Goal: Information Seeking & Learning: Learn about a topic

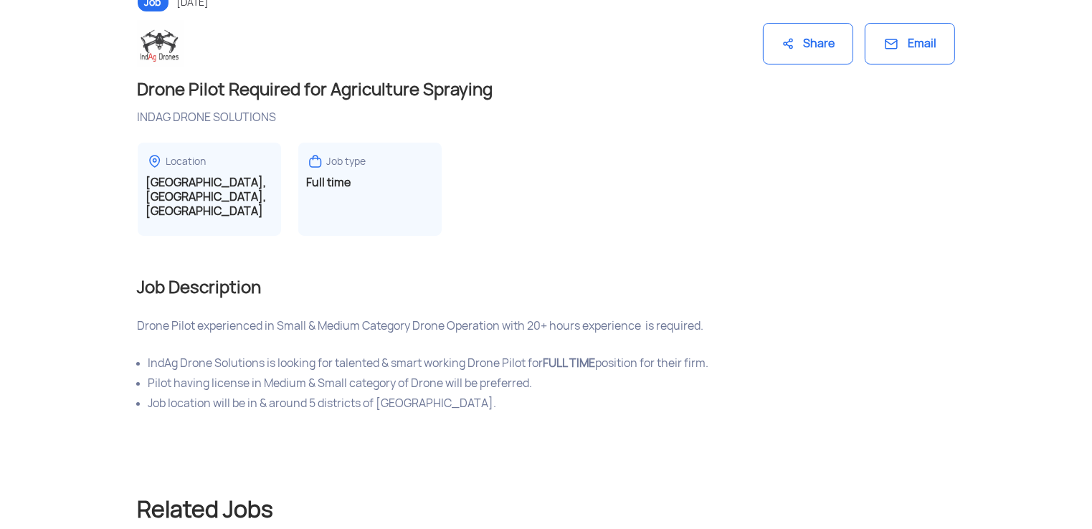
scroll to position [93, 0]
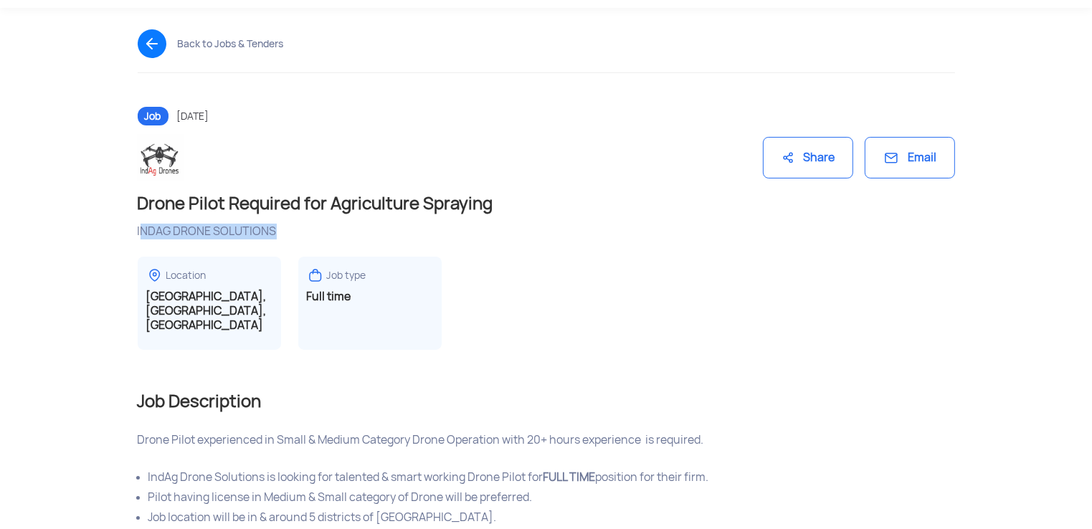
drag, startPoint x: 141, startPoint y: 228, endPoint x: 275, endPoint y: 235, distance: 135.0
click at [275, 235] on div "INDAG DRONE SOLUTIONS" at bounding box center [547, 232] width 818 height 16
copy div "NDAG DRONE SOLUTIONS"
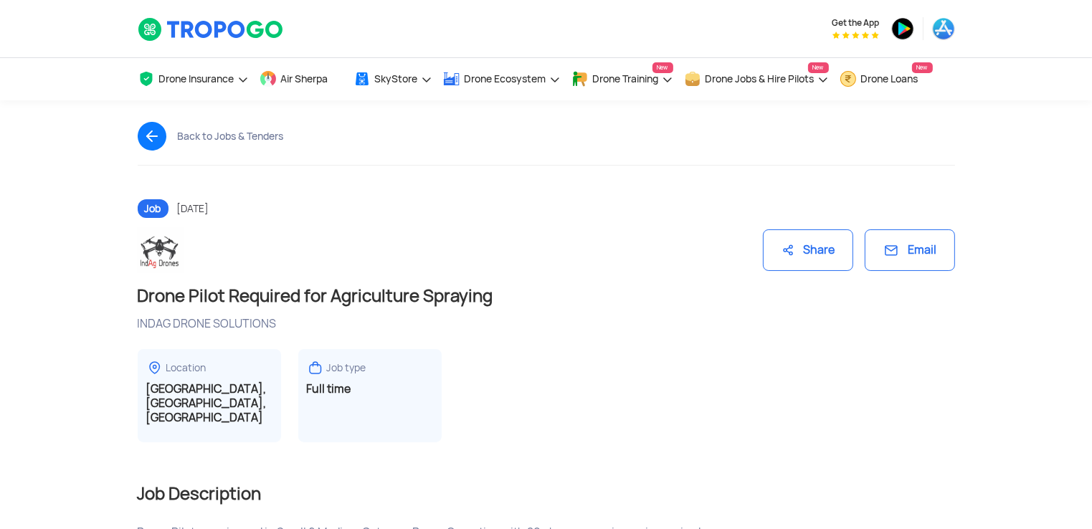
click at [141, 136] on img at bounding box center [158, 136] width 40 height 29
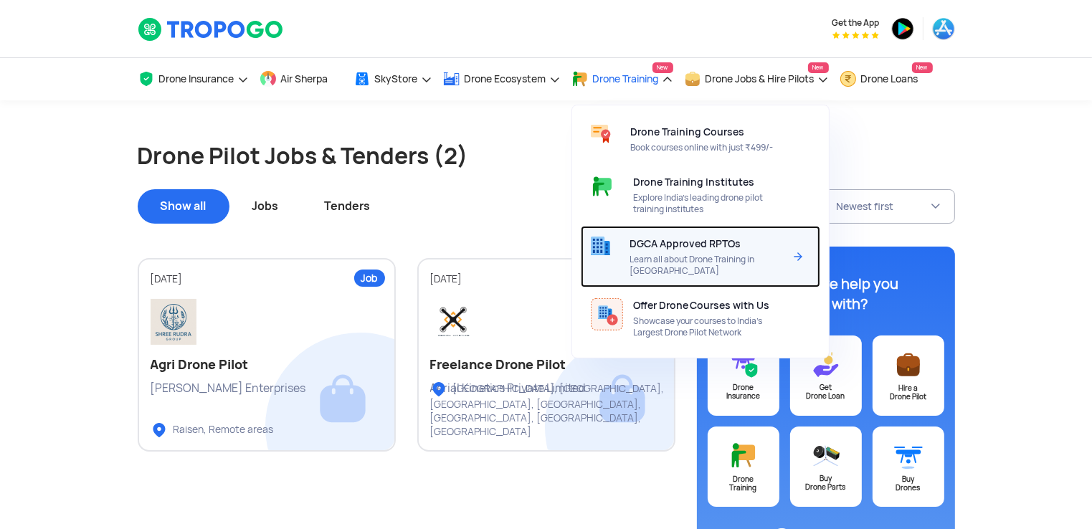
click at [686, 237] on div "DGCA Approved RPTOs Learn all about Drone Training in India" at bounding box center [710, 257] width 160 height 62
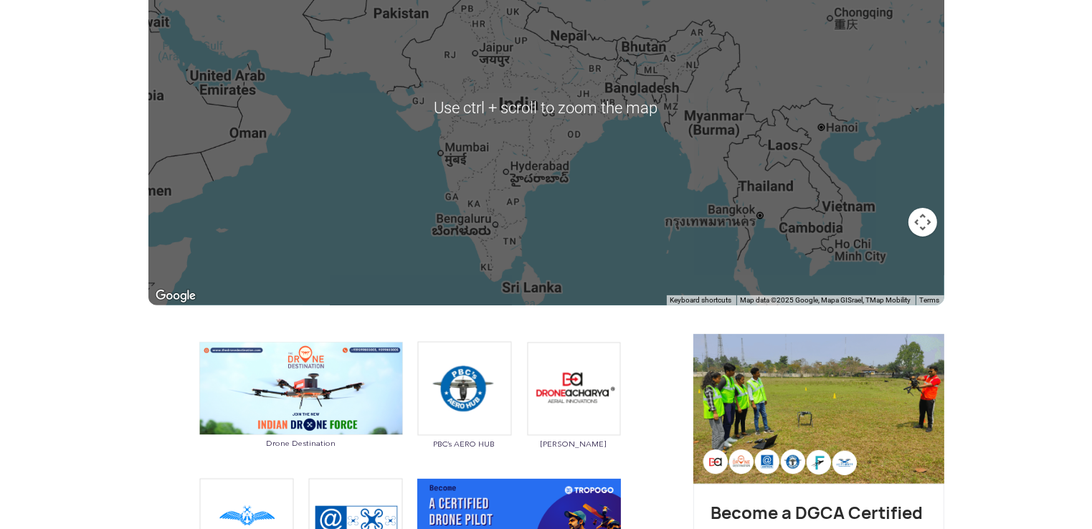
scroll to position [382, 0]
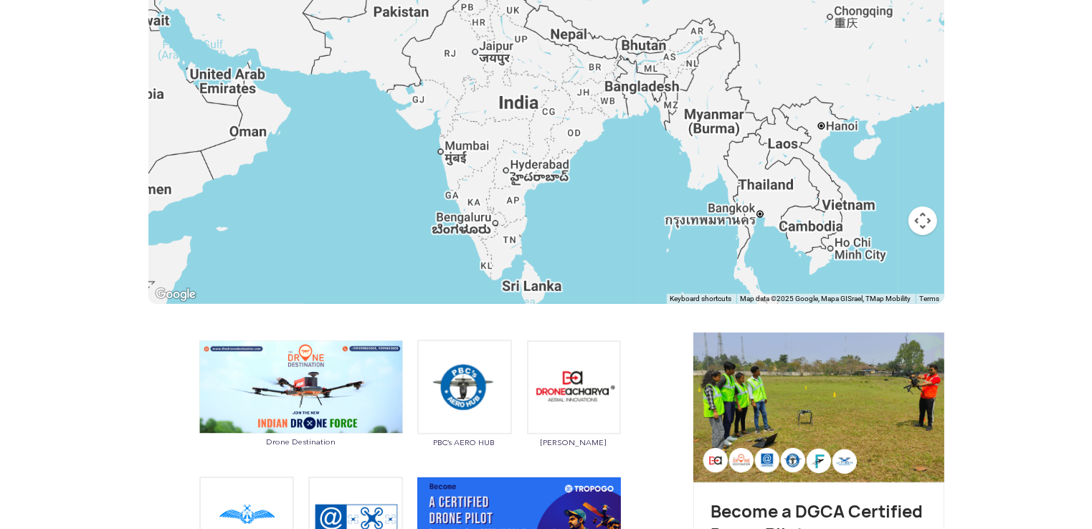
click at [917, 222] on button "Map camera controls" at bounding box center [923, 221] width 29 height 29
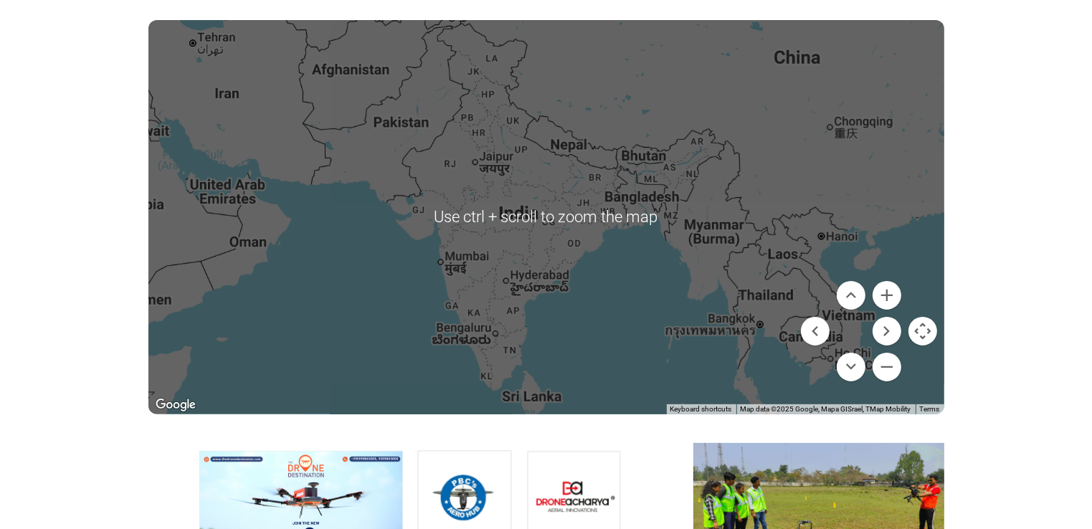
scroll to position [287, 0]
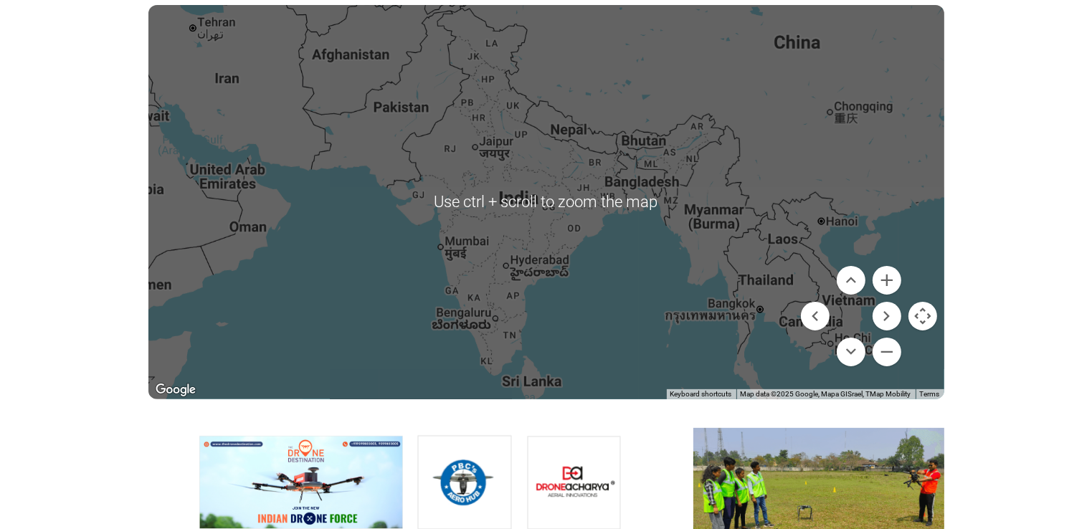
click at [538, 259] on div at bounding box center [546, 202] width 796 height 395
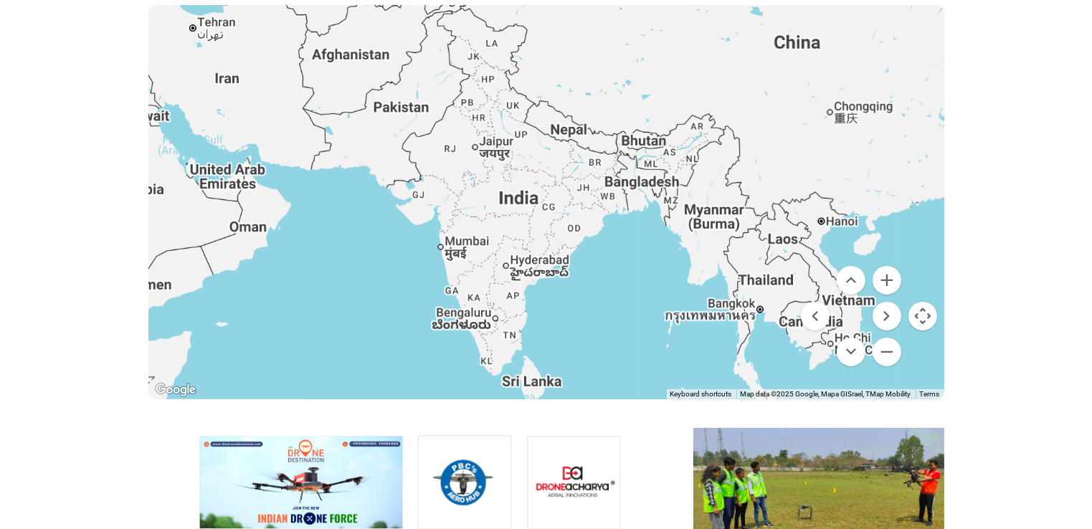
click at [915, 312] on button "Map camera controls" at bounding box center [923, 316] width 29 height 29
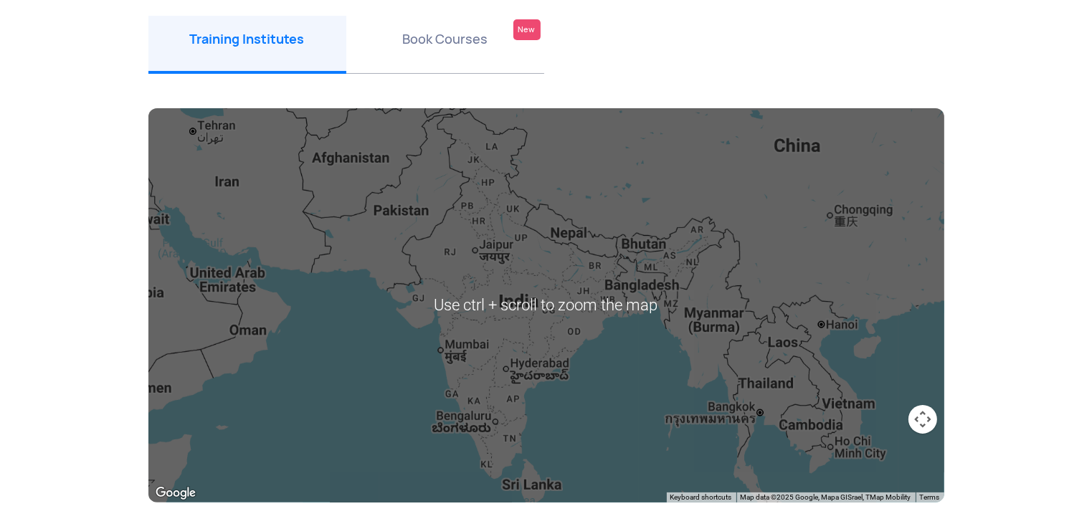
scroll to position [191, 0]
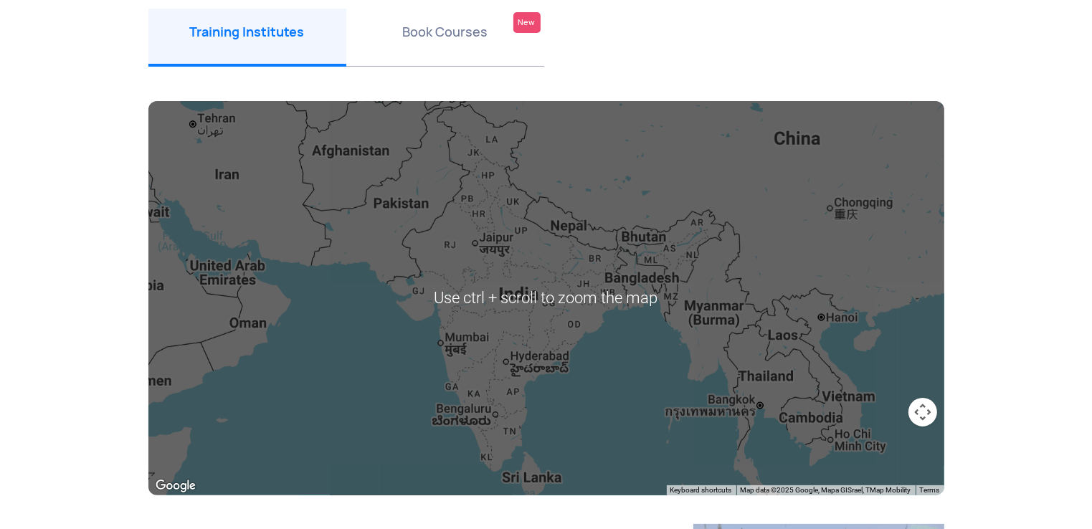
click at [501, 400] on div at bounding box center [546, 298] width 796 height 395
click at [499, 396] on div at bounding box center [546, 298] width 796 height 395
click at [499, 429] on div at bounding box center [546, 298] width 796 height 395
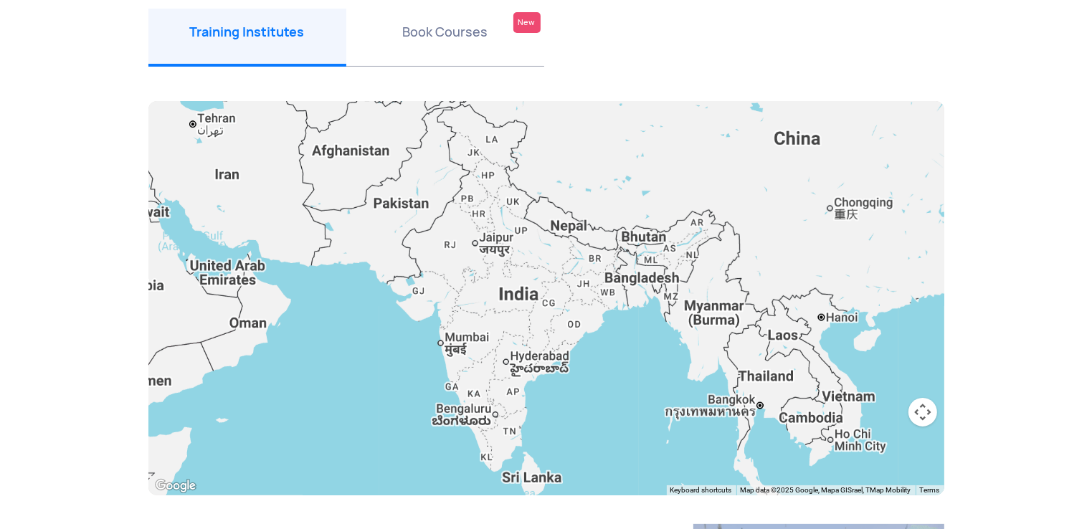
click at [499, 429] on div at bounding box center [546, 298] width 796 height 395
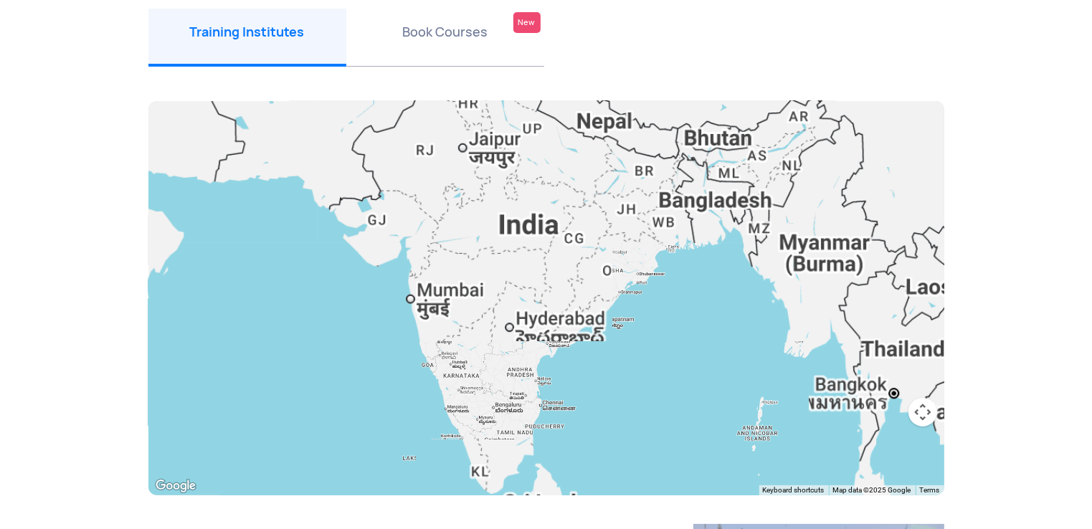
drag, startPoint x: 499, startPoint y: 415, endPoint x: 550, endPoint y: 355, distance: 78.3
click at [550, 355] on div at bounding box center [546, 298] width 796 height 395
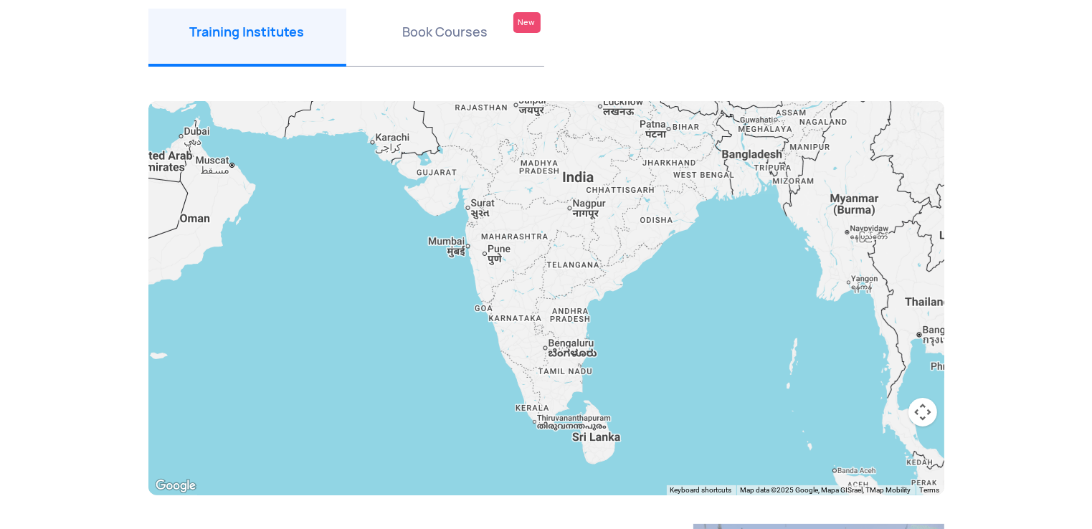
click at [575, 385] on div at bounding box center [546, 298] width 796 height 395
click at [575, 384] on div at bounding box center [546, 298] width 796 height 395
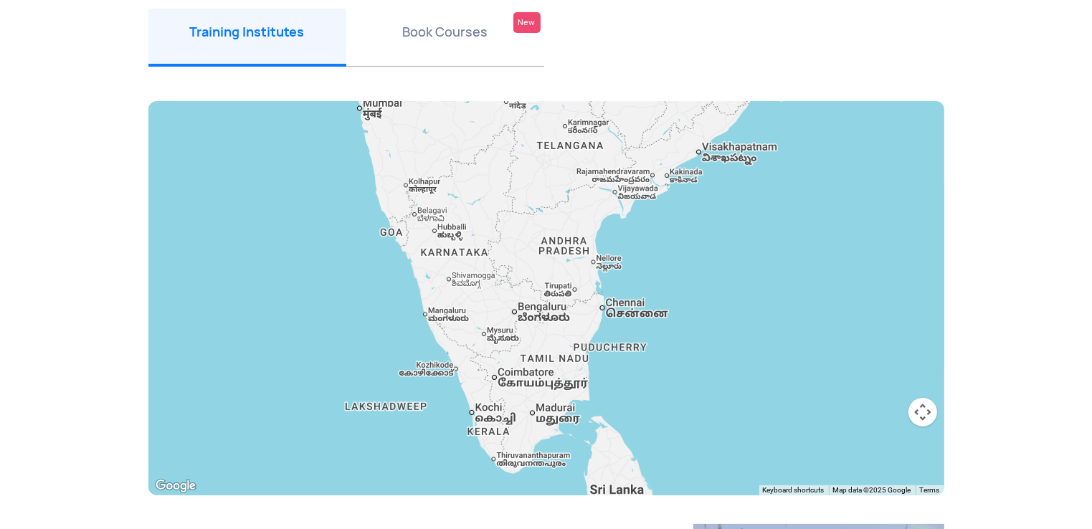
click at [572, 349] on div at bounding box center [546, 298] width 796 height 395
click at [571, 346] on div at bounding box center [546, 298] width 796 height 395
click at [605, 291] on div at bounding box center [546, 298] width 796 height 395
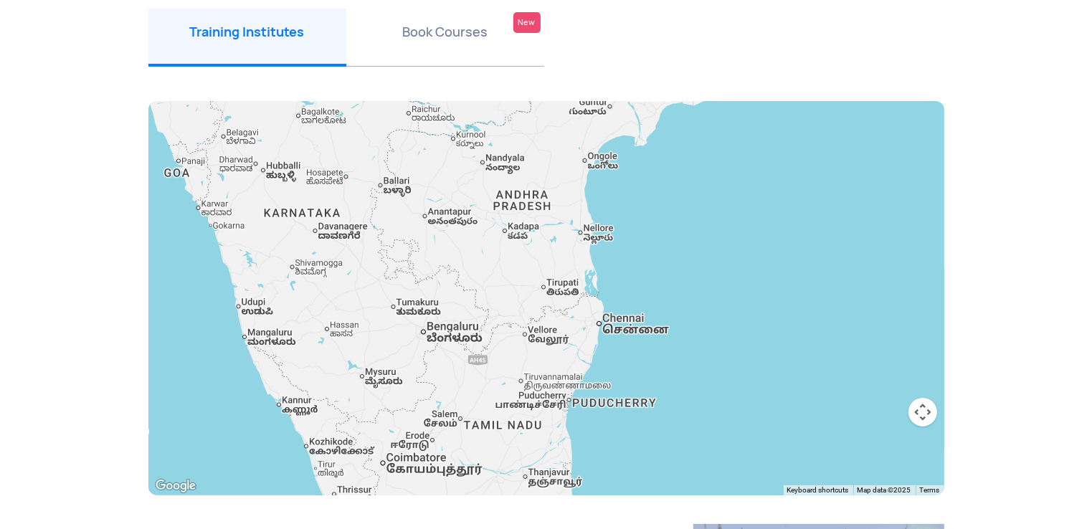
click at [602, 316] on div at bounding box center [546, 298] width 796 height 395
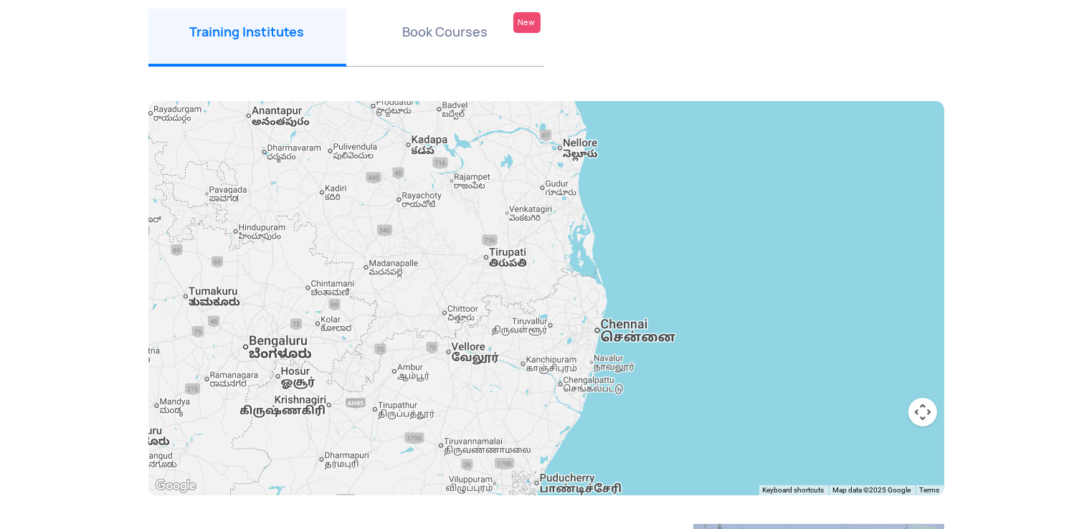
click at [599, 325] on div at bounding box center [546, 298] width 796 height 395
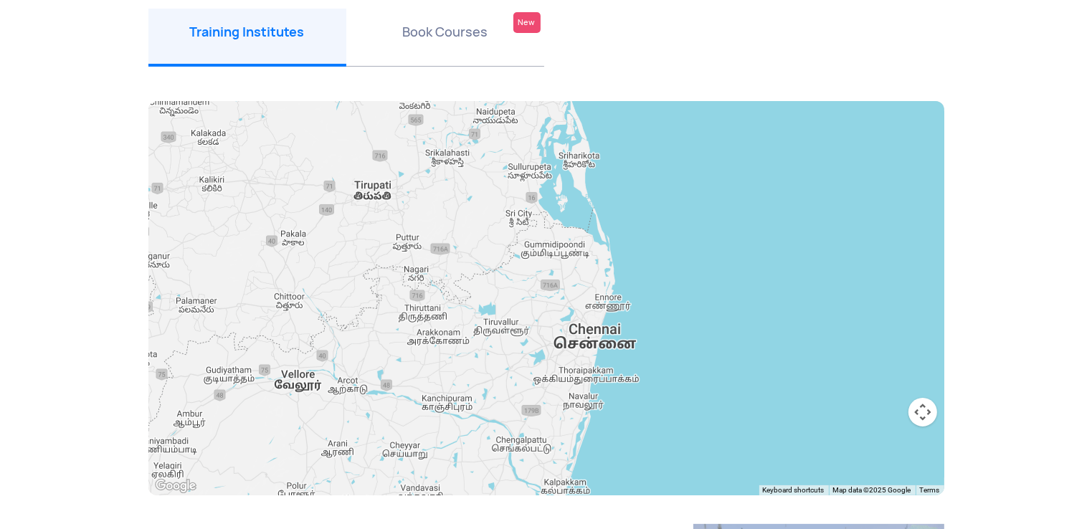
click at [605, 295] on div at bounding box center [546, 298] width 796 height 395
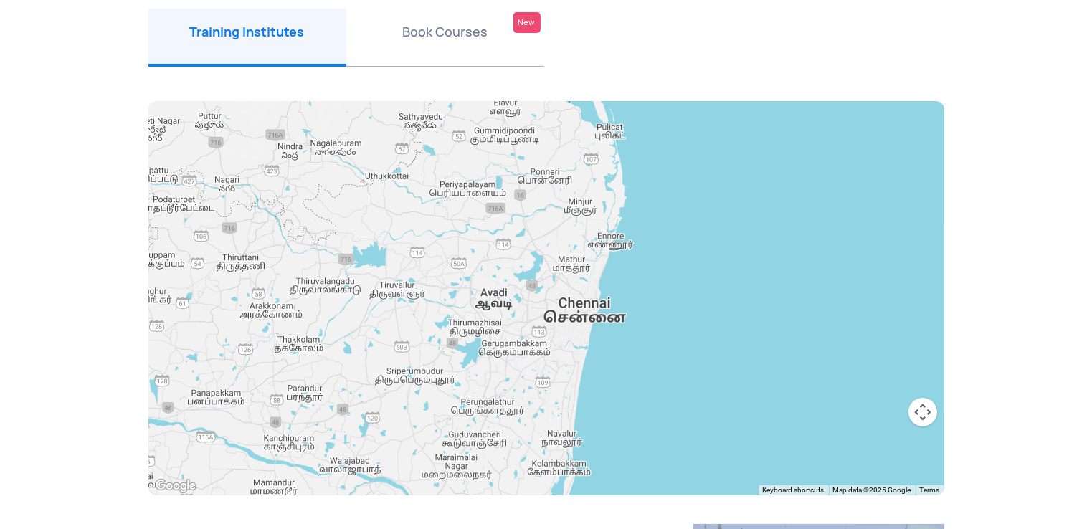
drag, startPoint x: 605, startPoint y: 341, endPoint x: 605, endPoint y: 280, distance: 60.3
click at [605, 280] on div at bounding box center [546, 298] width 796 height 395
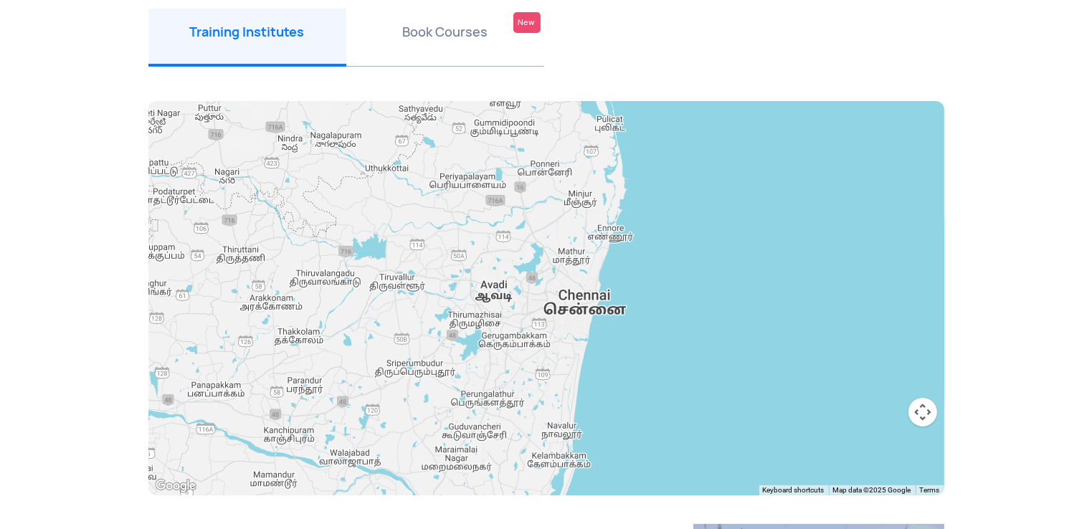
click at [605, 230] on div at bounding box center [546, 298] width 796 height 395
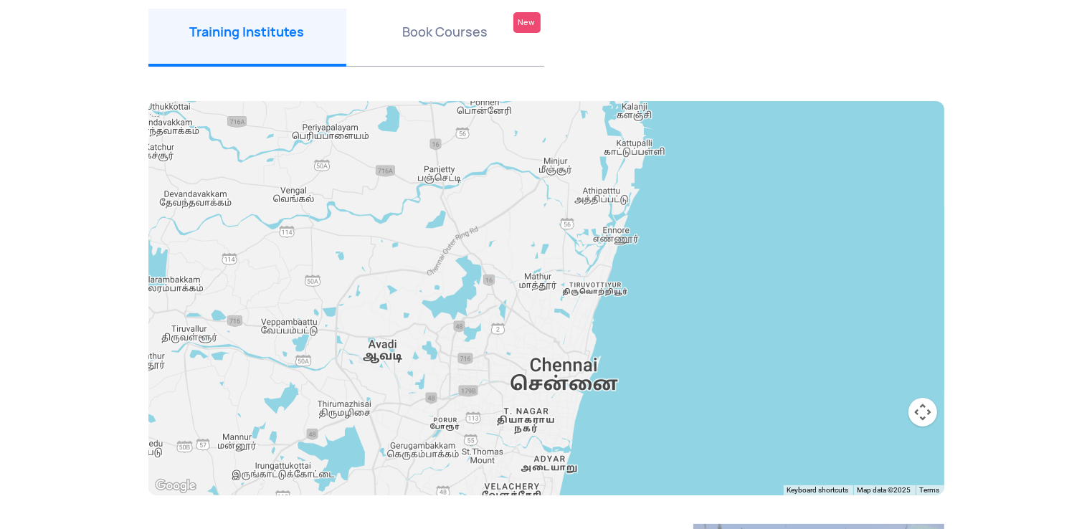
drag, startPoint x: 575, startPoint y: 354, endPoint x: 595, endPoint y: 270, distance: 86.3
click at [593, 275] on div at bounding box center [546, 298] width 796 height 395
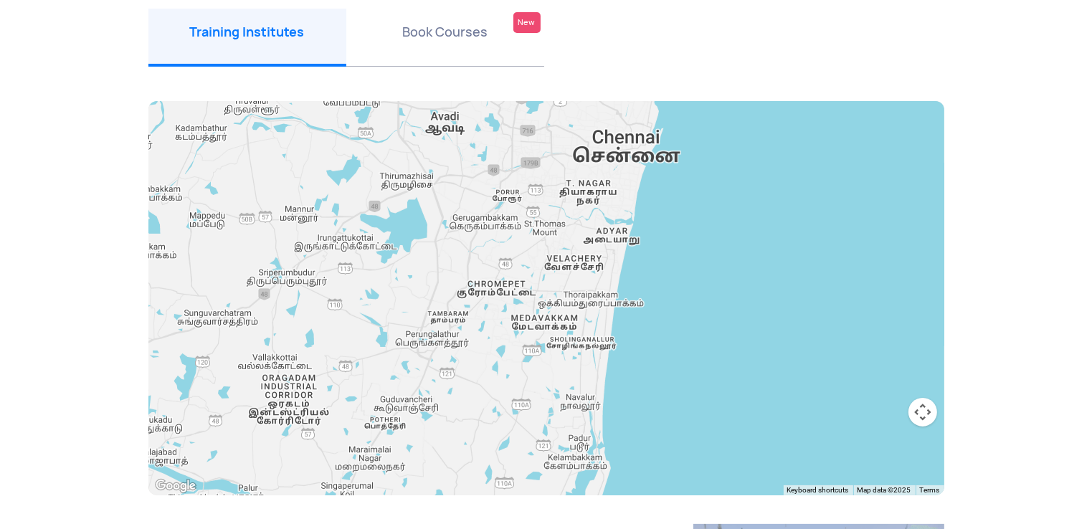
click at [507, 281] on div at bounding box center [546, 298] width 796 height 395
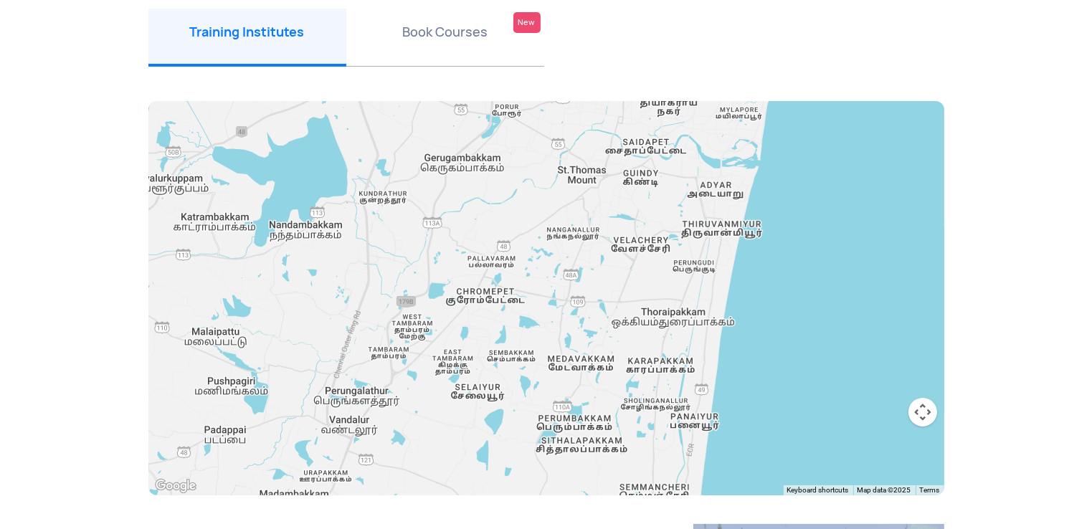
click at [482, 288] on div at bounding box center [546, 298] width 796 height 395
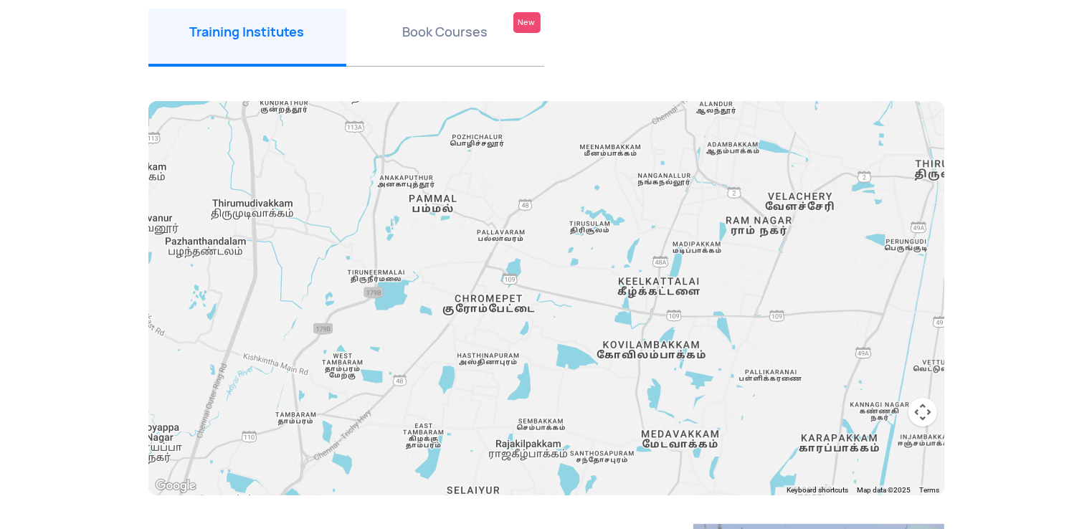
click at [482, 288] on div at bounding box center [546, 298] width 796 height 395
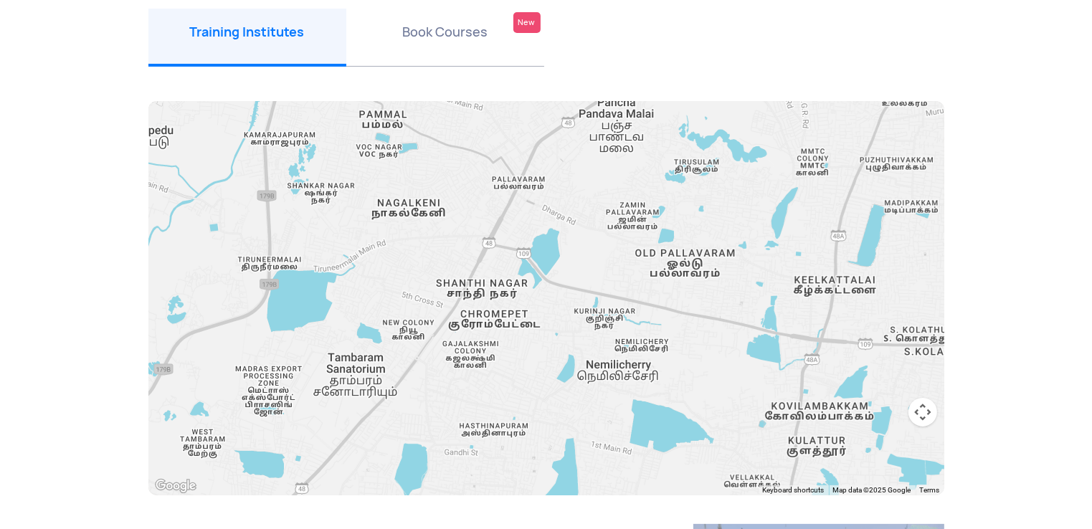
click at [482, 288] on div at bounding box center [546, 298] width 796 height 395
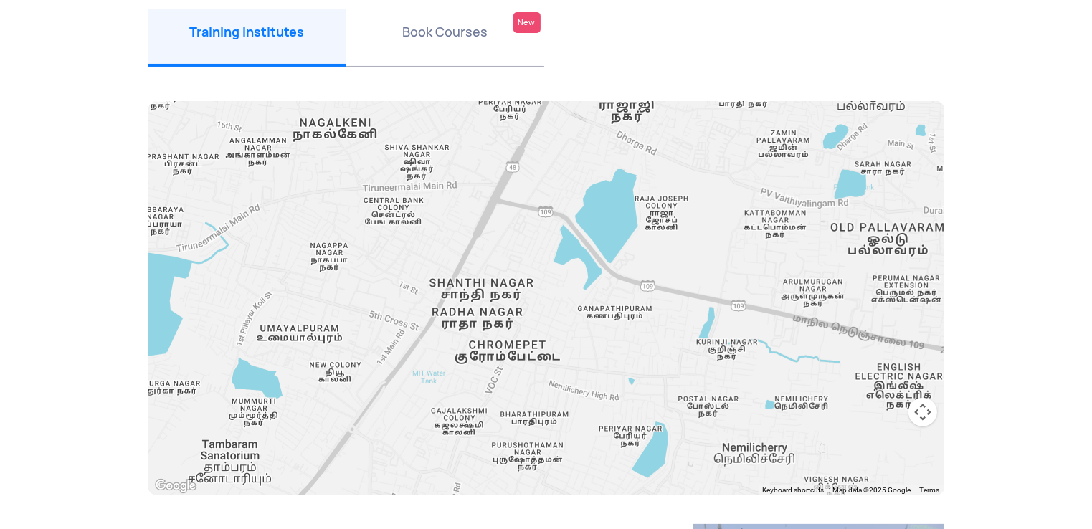
click at [482, 288] on div at bounding box center [546, 298] width 796 height 395
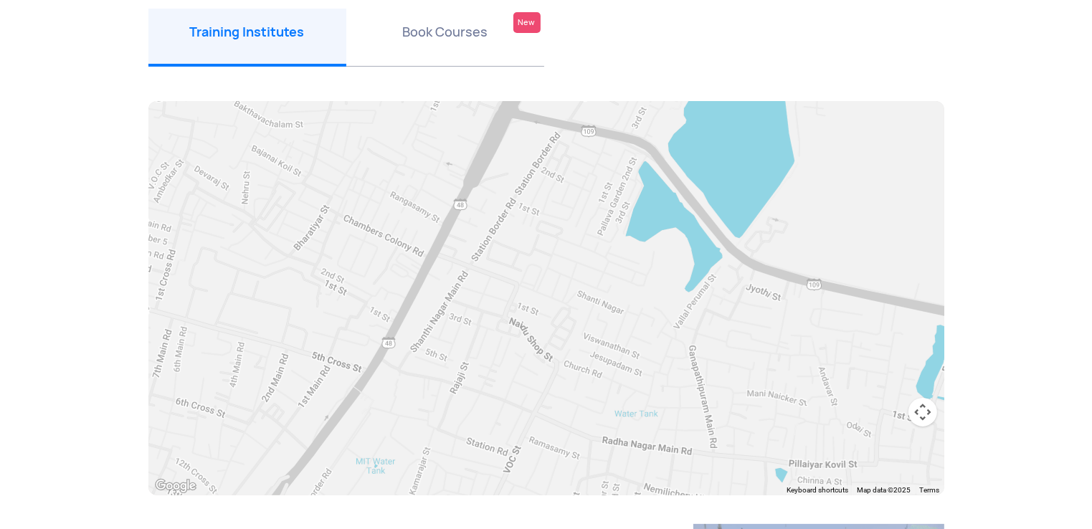
drag, startPoint x: 486, startPoint y: 280, endPoint x: 496, endPoint y: 237, distance: 43.7
click at [495, 245] on div at bounding box center [546, 298] width 796 height 395
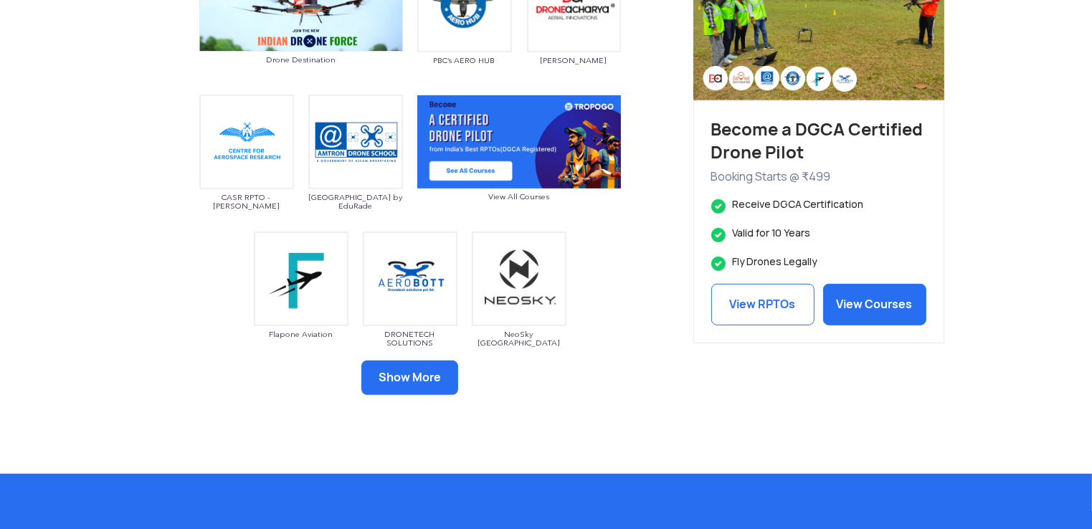
scroll to position [621, 0]
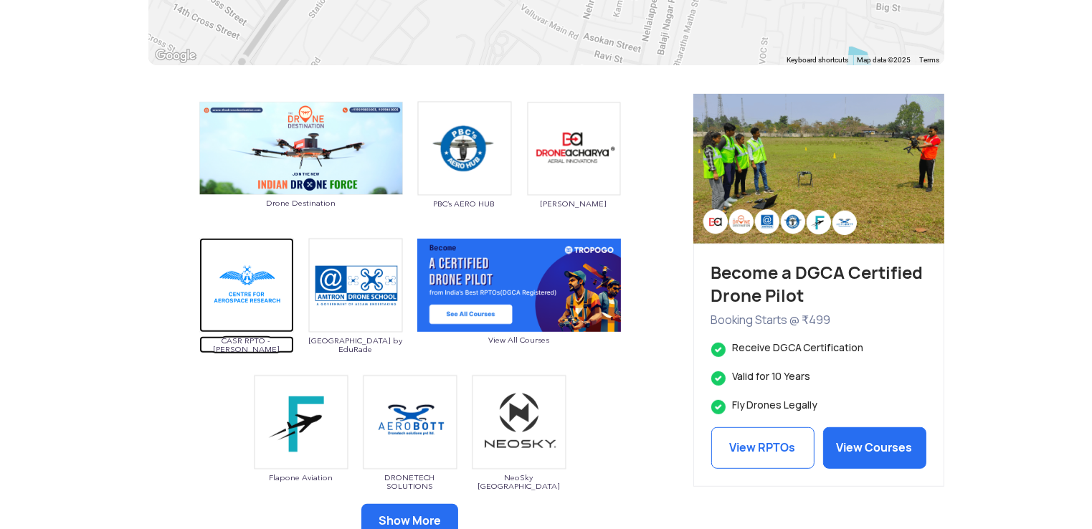
click at [256, 314] on img at bounding box center [246, 285] width 95 height 95
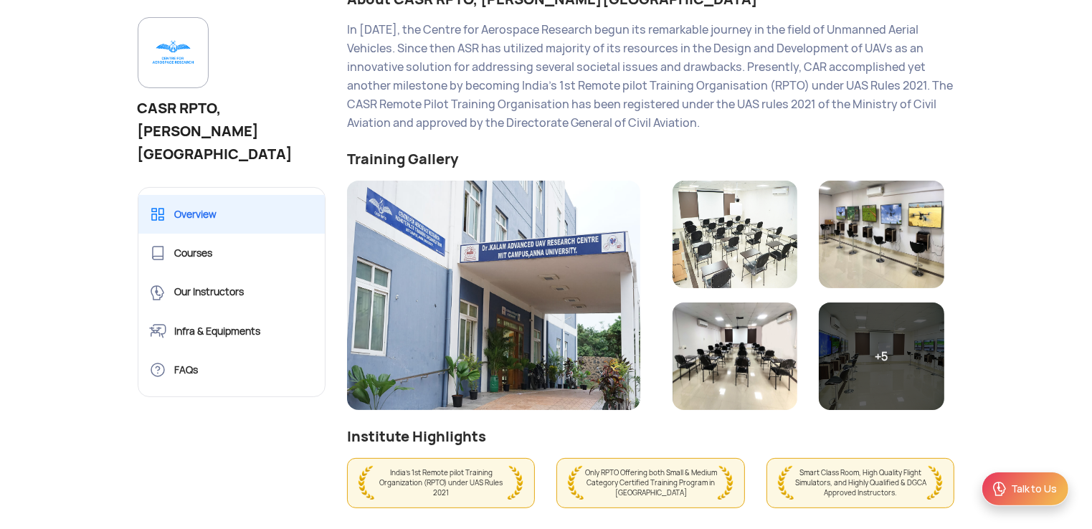
scroll to position [287, 0]
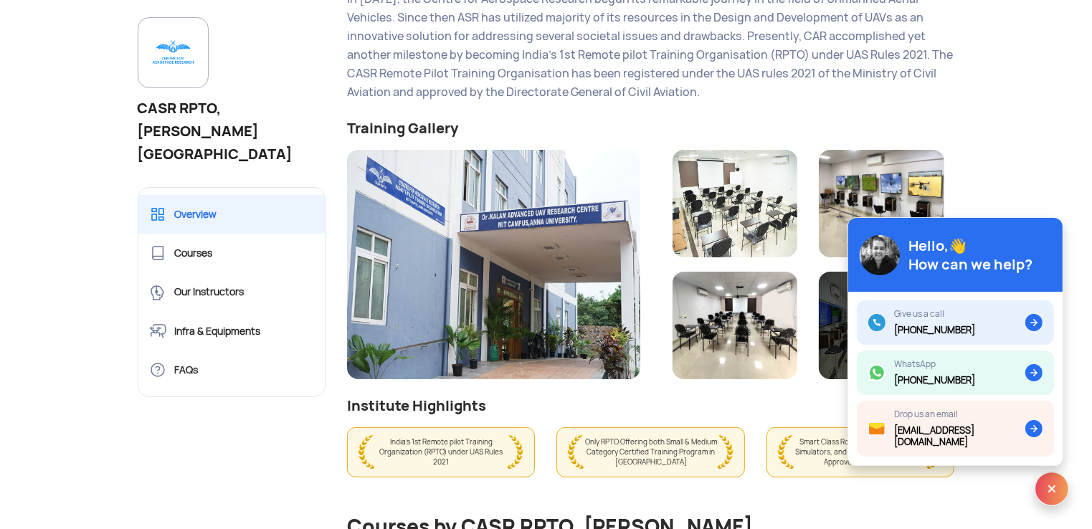
click at [1050, 494] on img at bounding box center [1052, 489] width 34 height 34
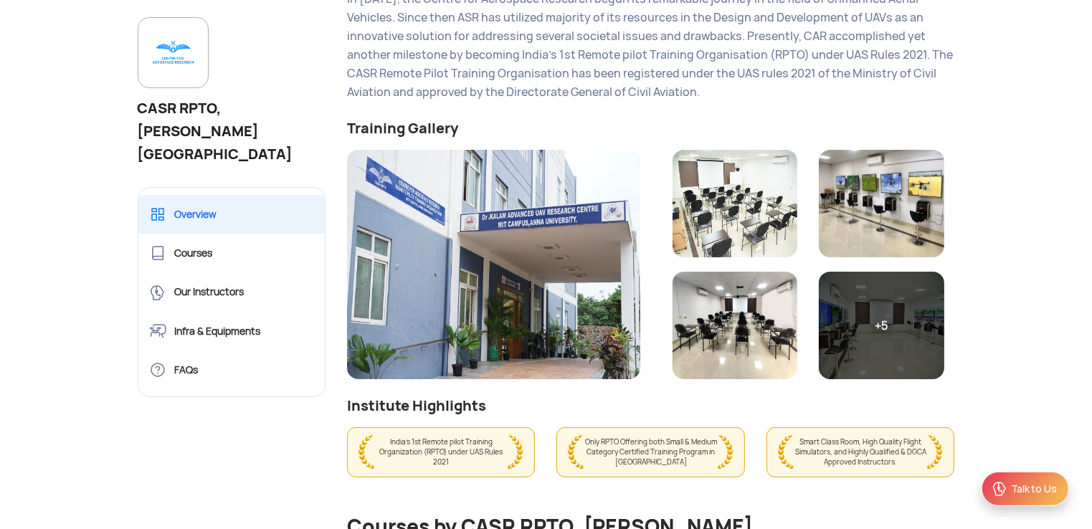
click at [514, 271] on img at bounding box center [493, 265] width 293 height 230
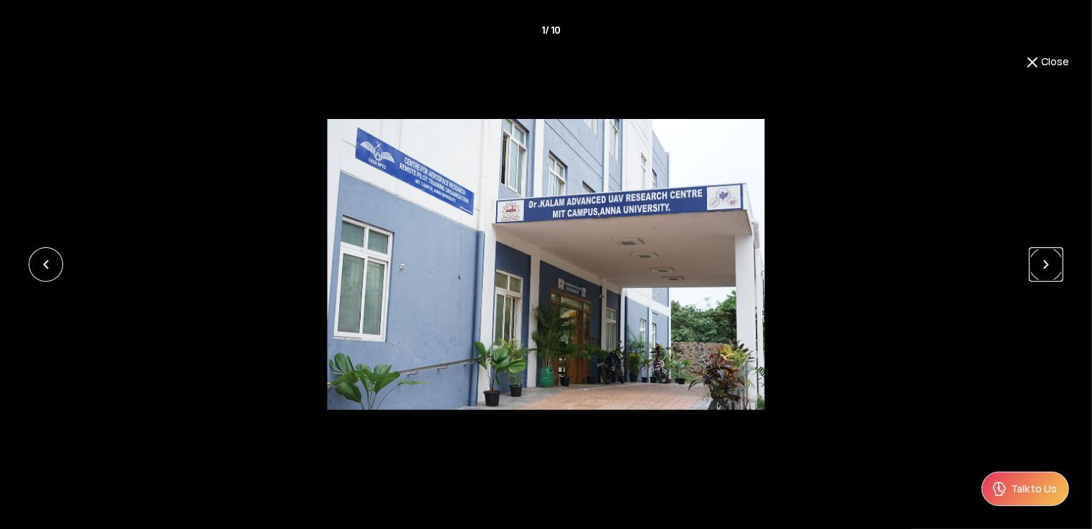
click at [1034, 262] on link at bounding box center [1046, 264] width 34 height 34
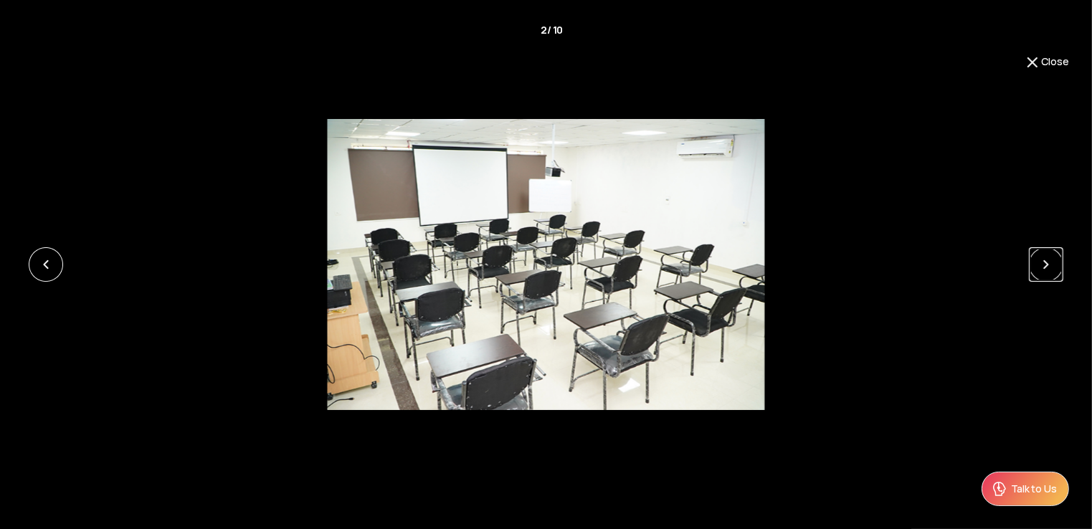
click at [1034, 262] on link at bounding box center [1046, 264] width 34 height 34
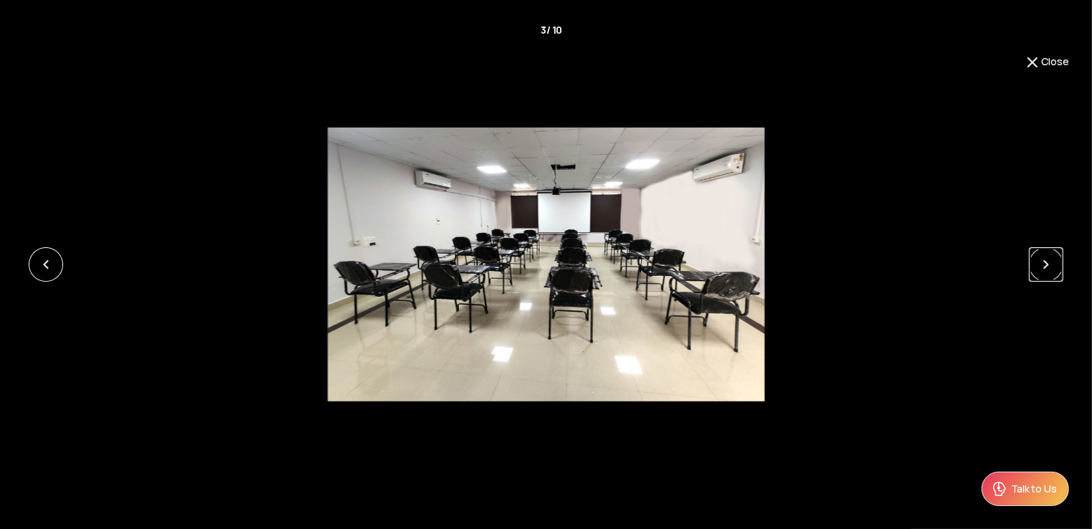
click at [1034, 262] on link at bounding box center [1046, 264] width 34 height 34
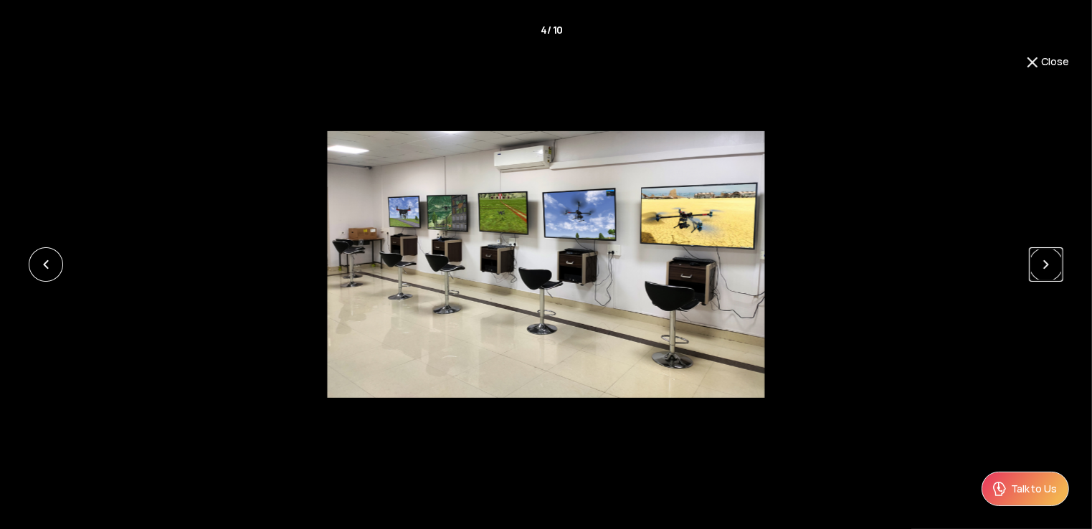
click at [1034, 262] on link at bounding box center [1046, 264] width 34 height 34
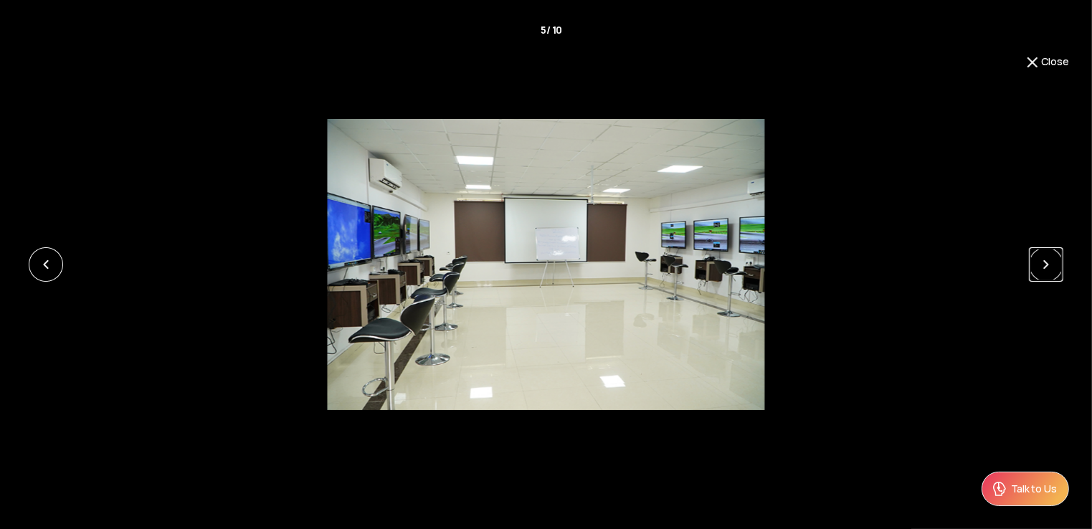
click at [1034, 262] on link at bounding box center [1046, 264] width 34 height 34
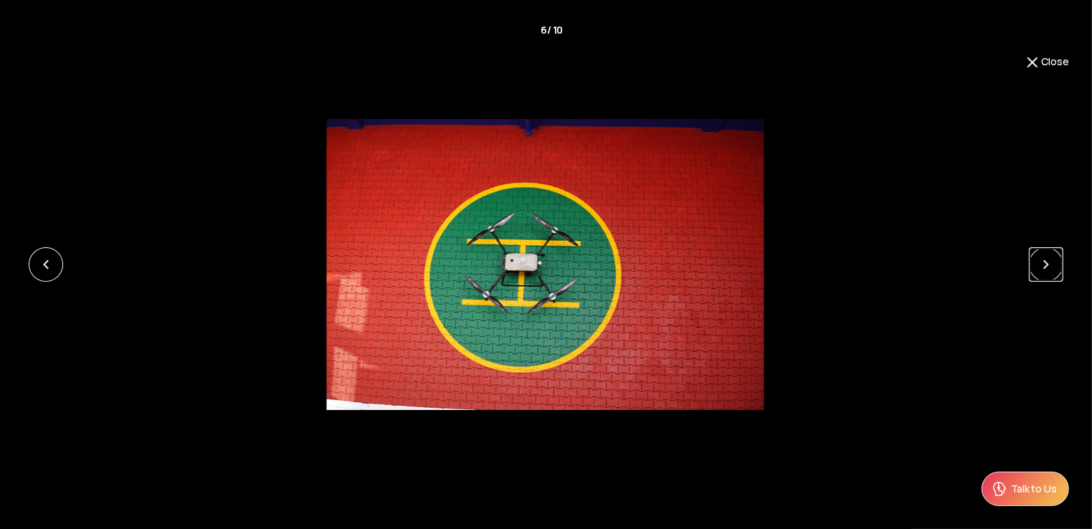
click at [1034, 262] on link at bounding box center [1046, 264] width 34 height 34
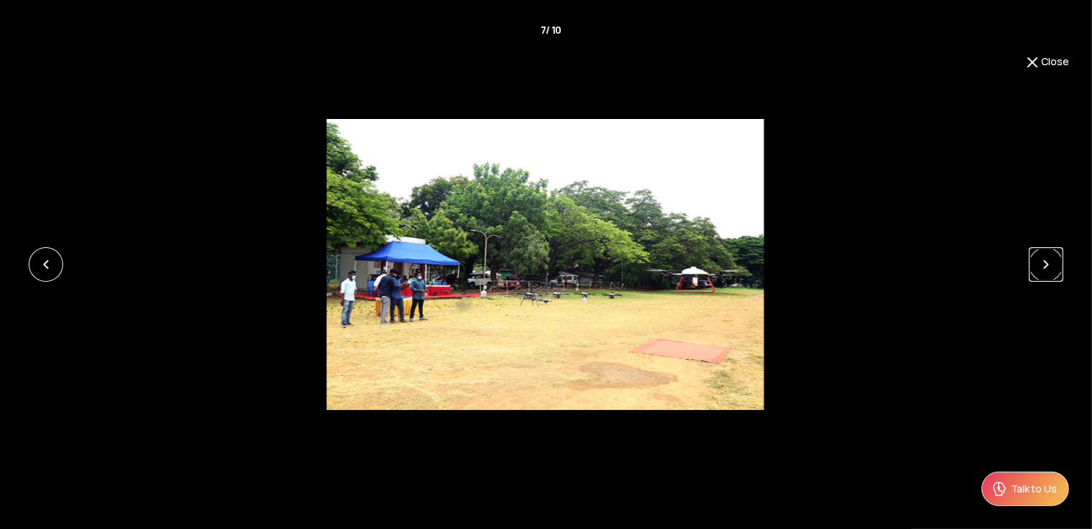
click at [1034, 262] on link at bounding box center [1046, 264] width 34 height 34
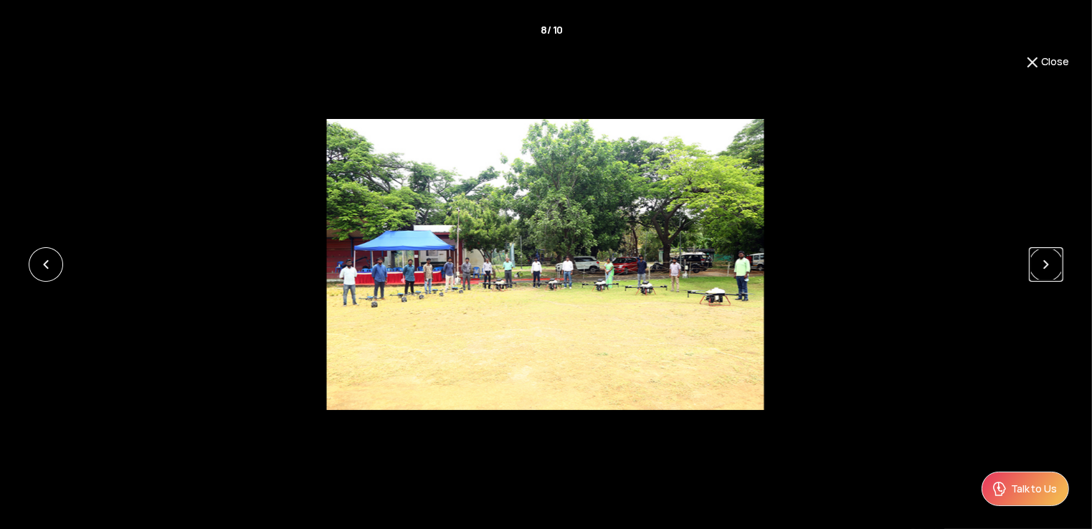
scroll to position [0, 0]
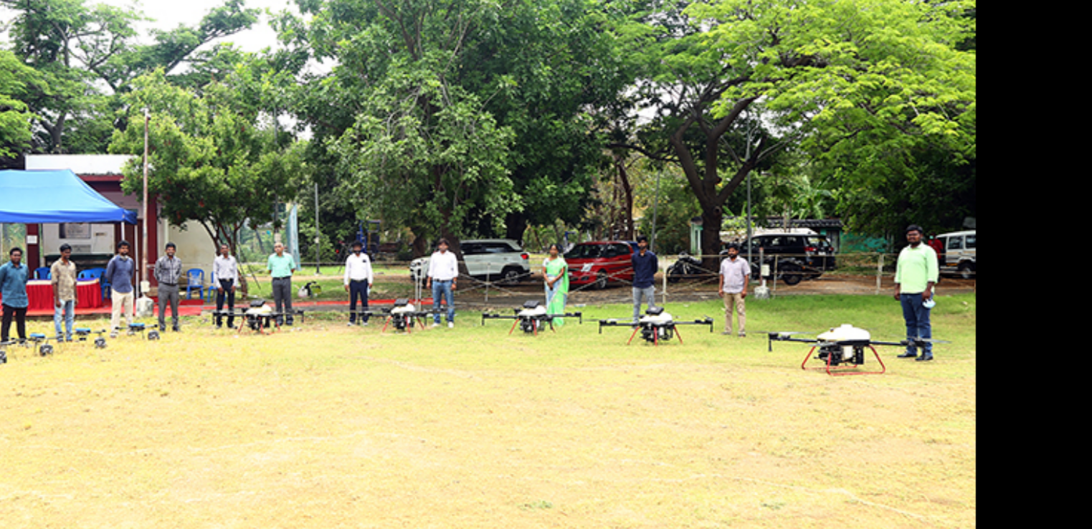
drag, startPoint x: 628, startPoint y: 290, endPoint x: 530, endPoint y: 277, distance: 99.1
click at [530, 277] on img at bounding box center [436, 264] width 437 height 291
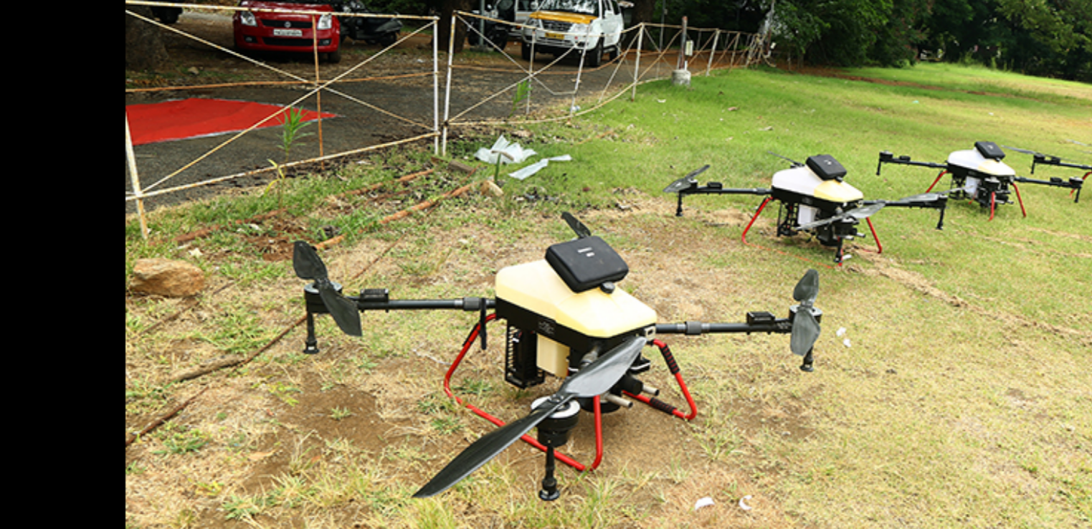
drag, startPoint x: 500, startPoint y: 275, endPoint x: 542, endPoint y: 262, distance: 44.5
click at [539, 262] on img at bounding box center [560, 264] width 437 height 291
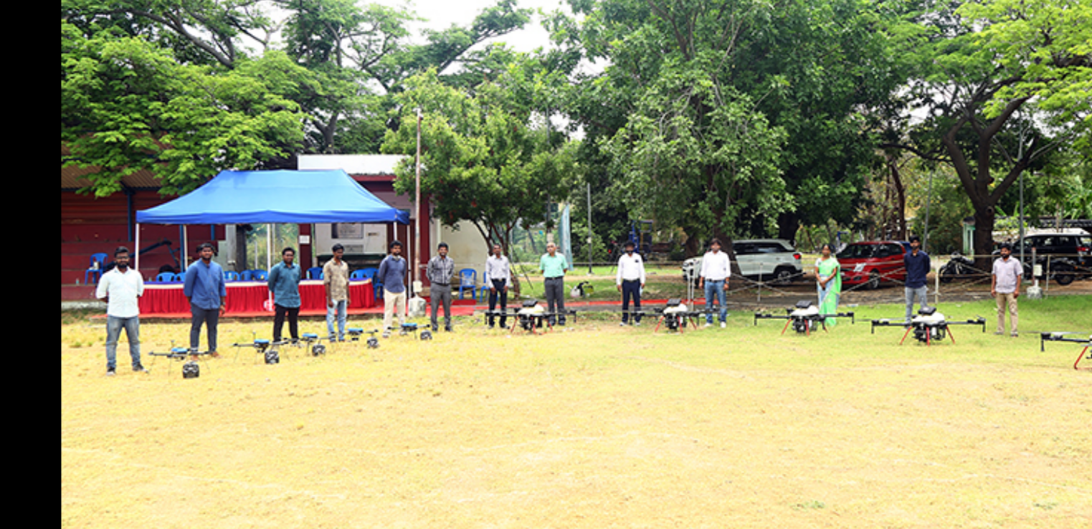
drag, startPoint x: 661, startPoint y: 279, endPoint x: 646, endPoint y: 280, distance: 15.1
click at [646, 280] on img at bounding box center [536, 264] width 437 height 291
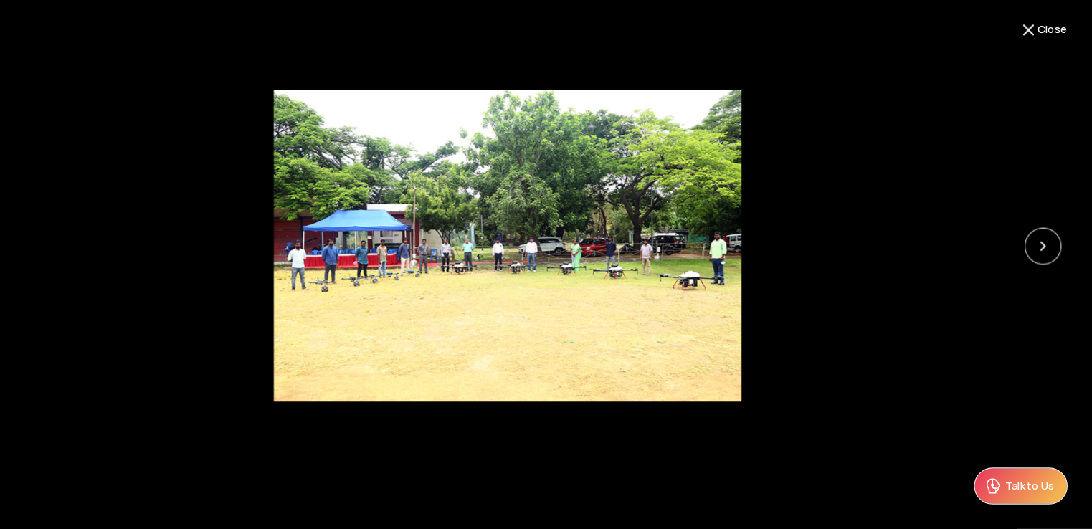
click at [1049, 67] on button "Close" at bounding box center [1046, 62] width 45 height 17
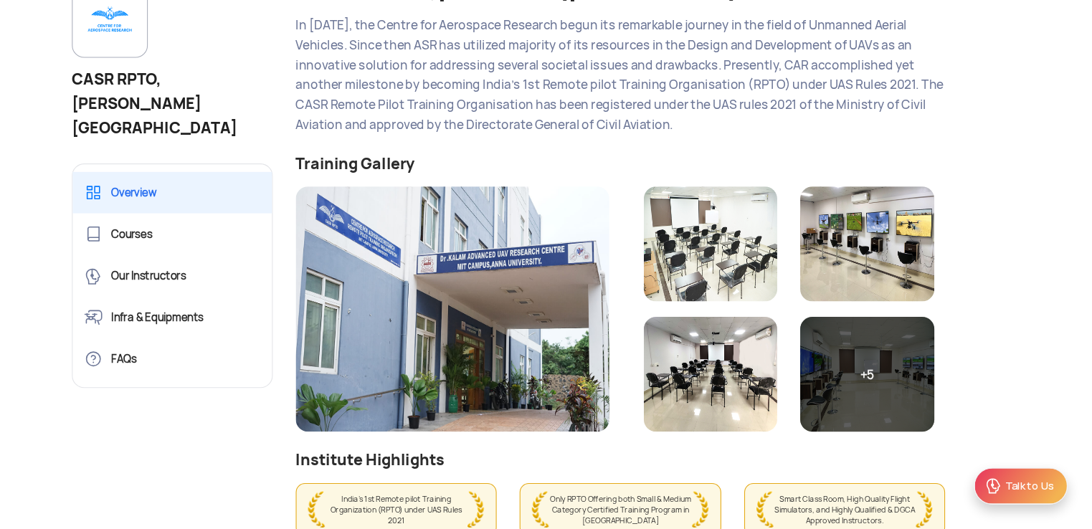
scroll to position [313, 0]
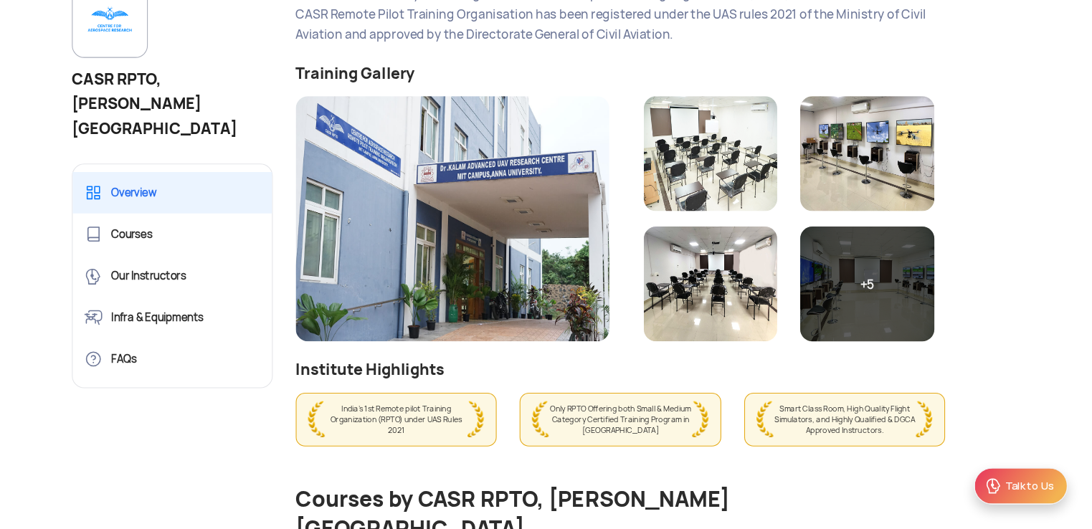
click at [686, 306] on img at bounding box center [735, 300] width 125 height 108
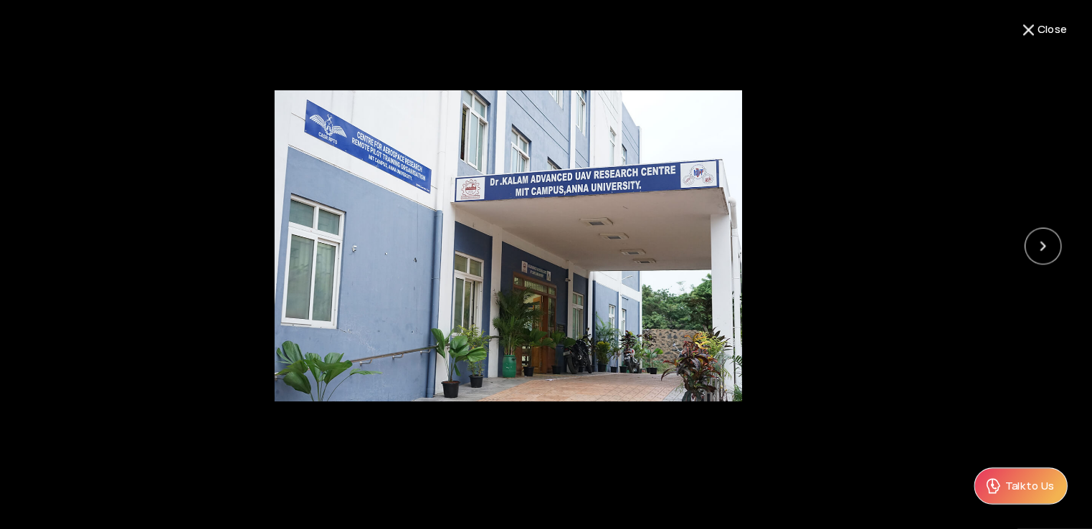
click at [1040, 63] on button "Close" at bounding box center [1046, 62] width 45 height 17
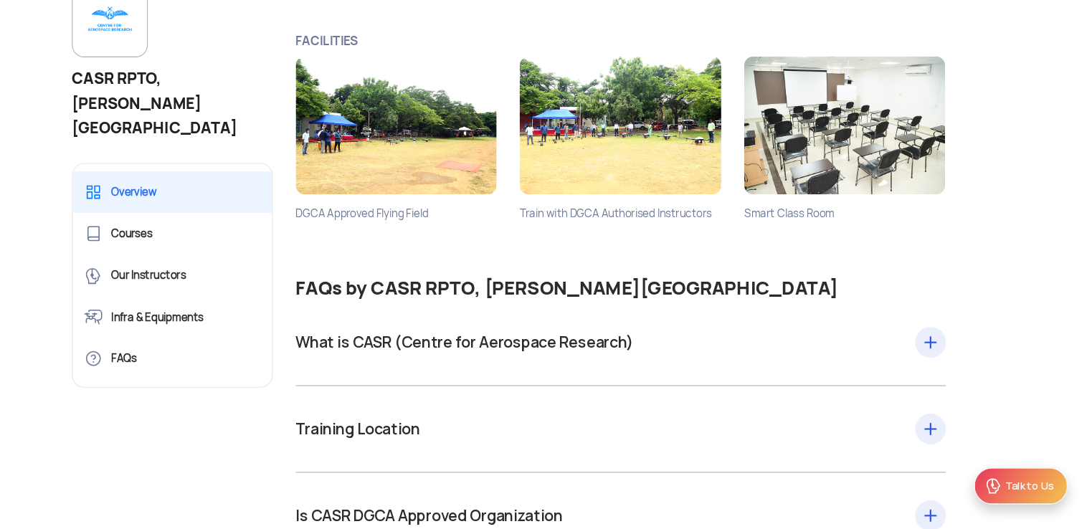
scroll to position [2493, 0]
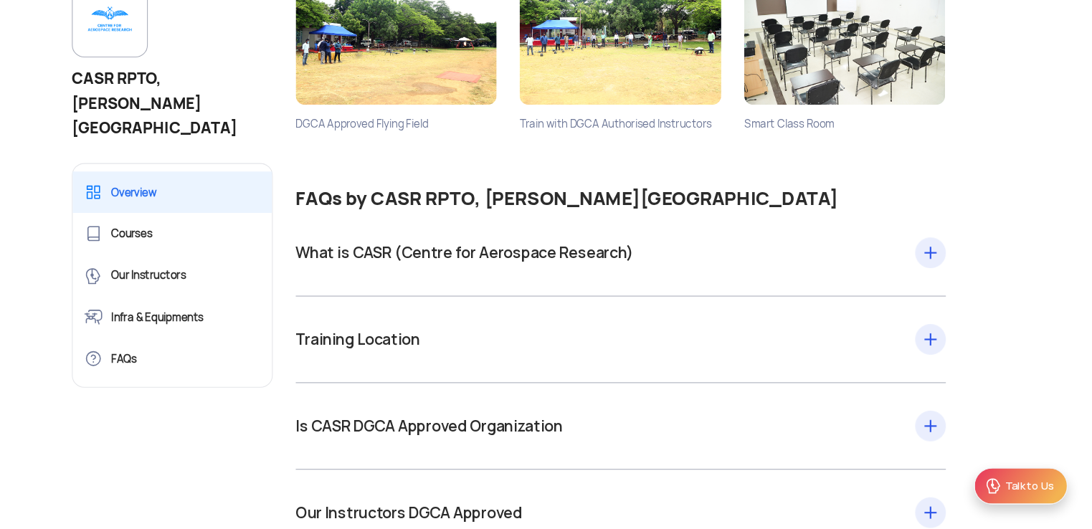
click at [618, 260] on div "What is CASR (Centre for Aerospace Research) Remote Pilot Training Organization…" at bounding box center [651, 271] width 608 height 23
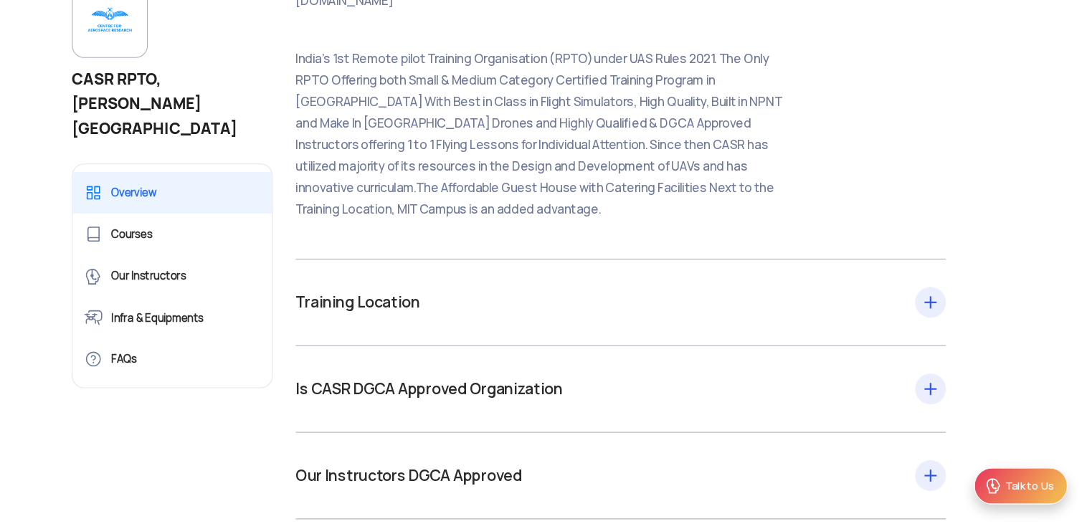
scroll to position [2940, 0]
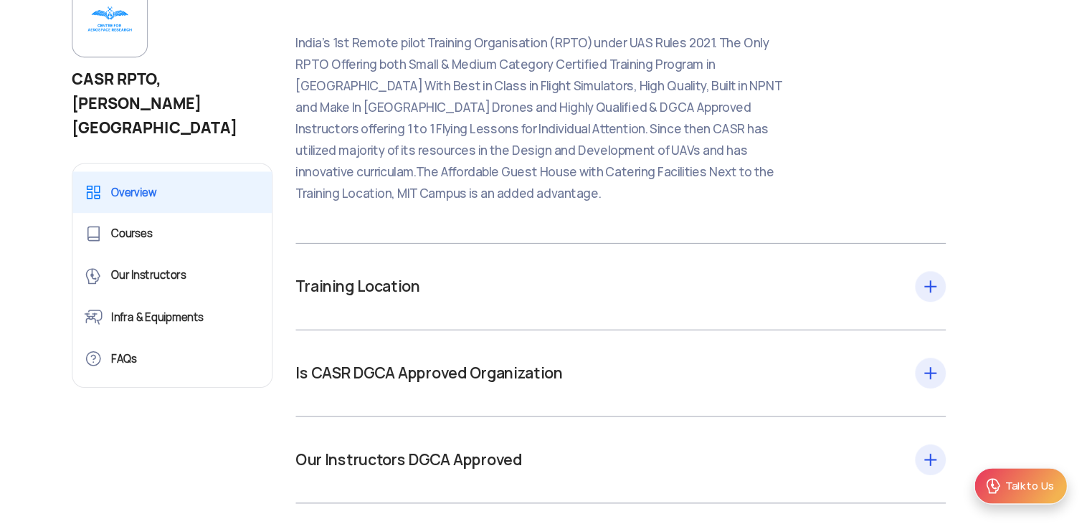
click at [599, 291] on div "Training Location Centre for Aerospace Research, Madras Institute of Technology…" at bounding box center [651, 302] width 608 height 23
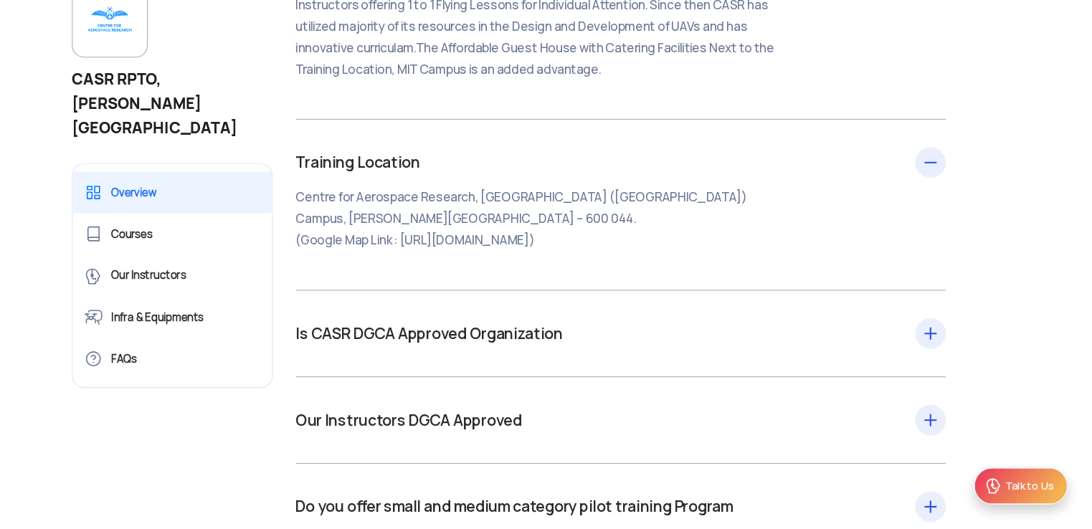
scroll to position [3173, 0]
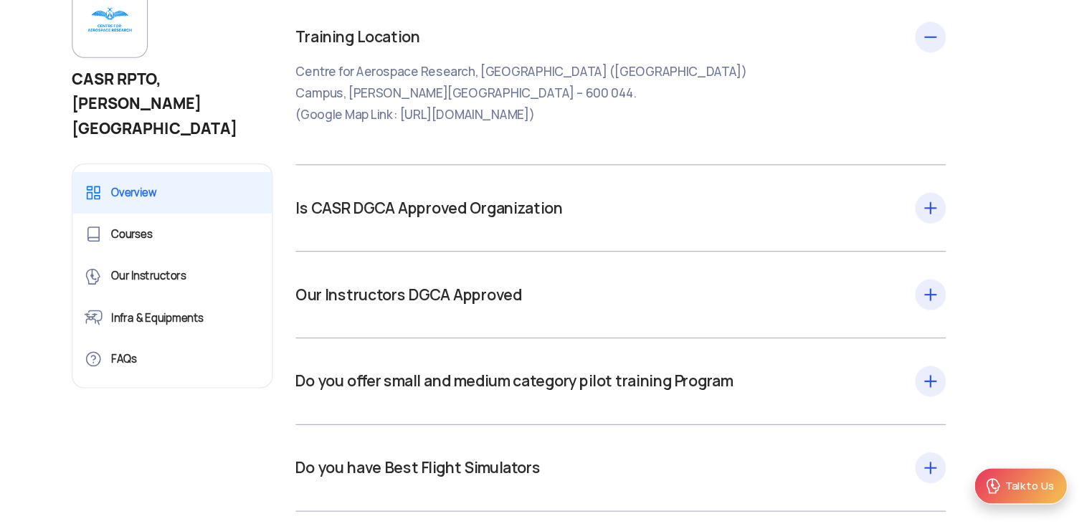
click at [613, 199] on div "Is CASR DGCA Approved Organization We offer Drone Training the India’s First DG…" at bounding box center [651, 229] width 608 height 81
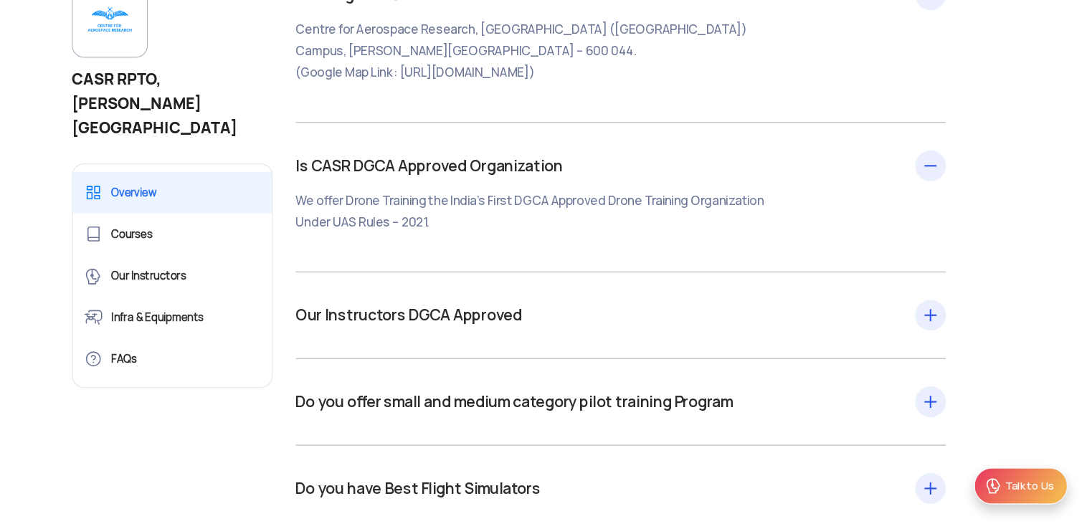
scroll to position [3353, 0]
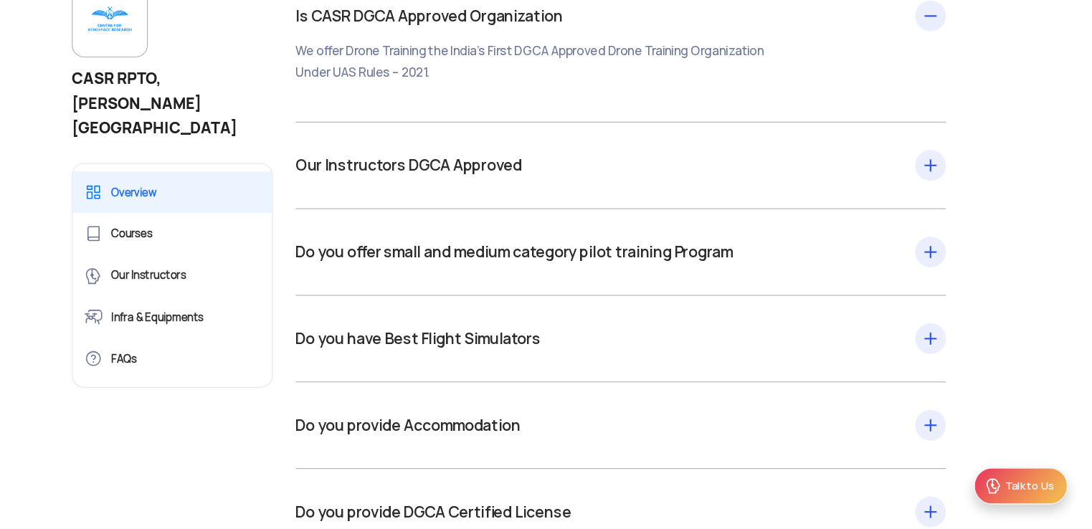
click at [622, 178] on div "Our Instructors DGCA Approved Highly Qualified & DGCA Approved Instructors offe…" at bounding box center [651, 189] width 608 height 23
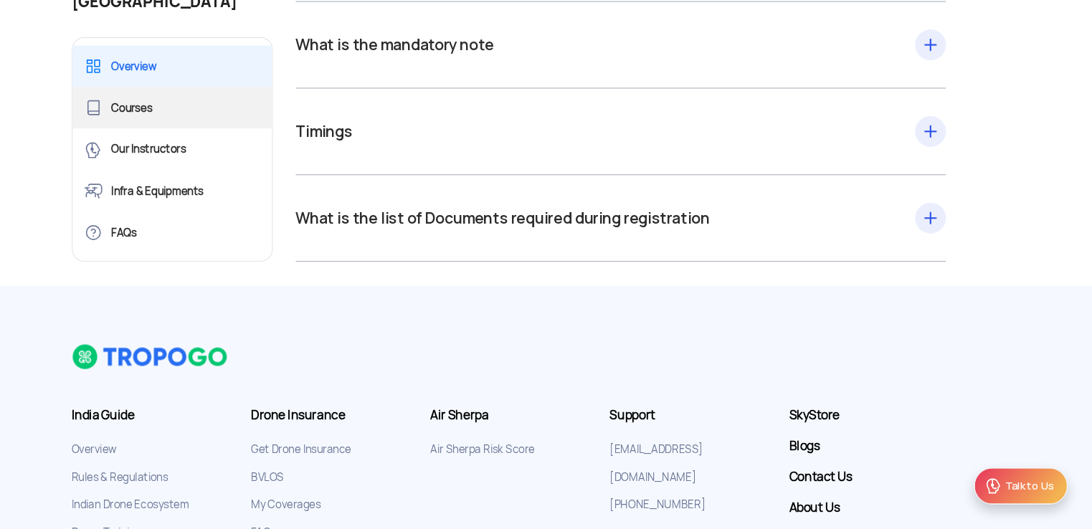
scroll to position [3934, 0]
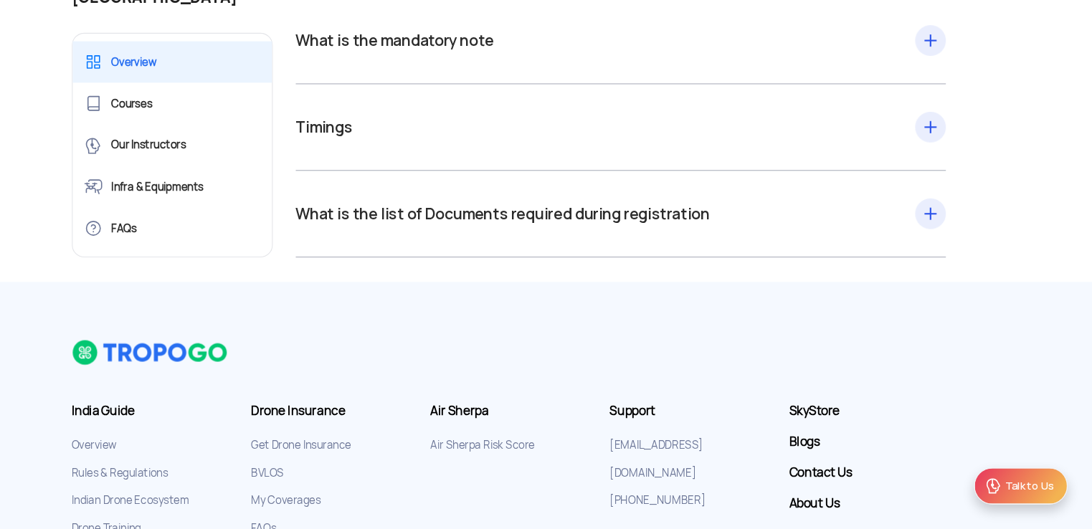
click at [428, 142] on div "Timings From 08:30 AM to 05:30 PM (All 7 working days including Sunday & govt h…" at bounding box center [651, 153] width 608 height 23
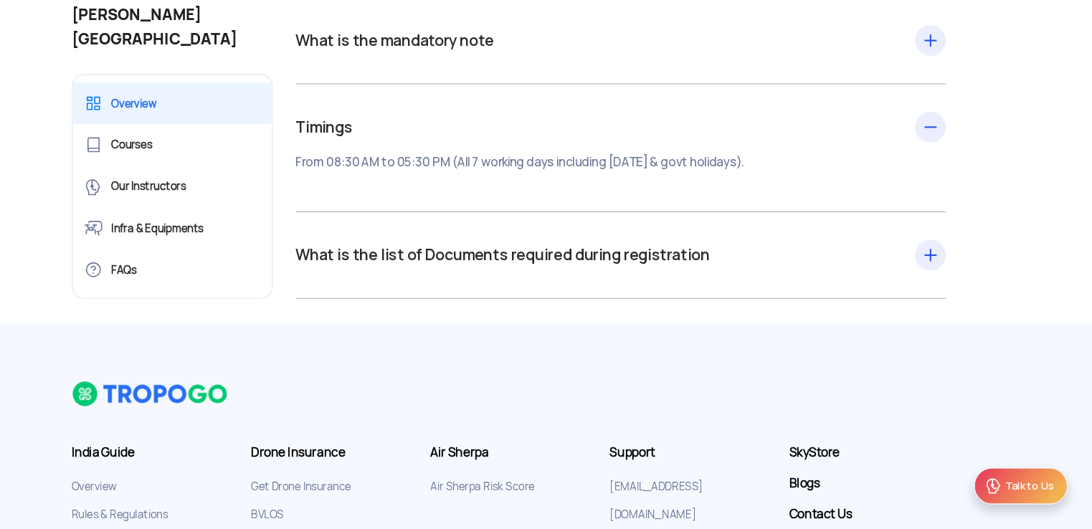
click at [512, 262] on div "What is the list of Documents required during registration 4 passport-sized pho…" at bounding box center [651, 273] width 608 height 23
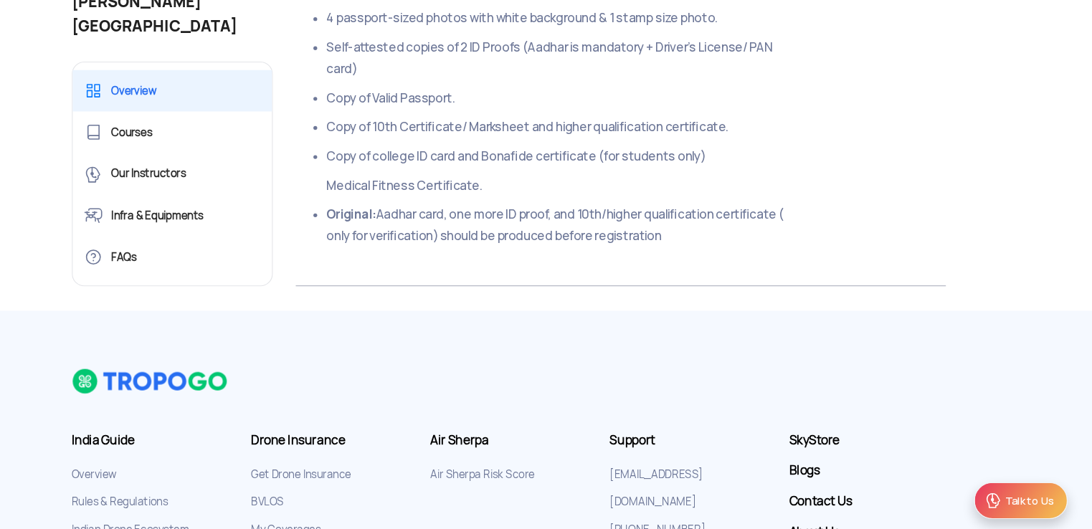
scroll to position [4202, 0]
